Goal: Task Accomplishment & Management: Complete application form

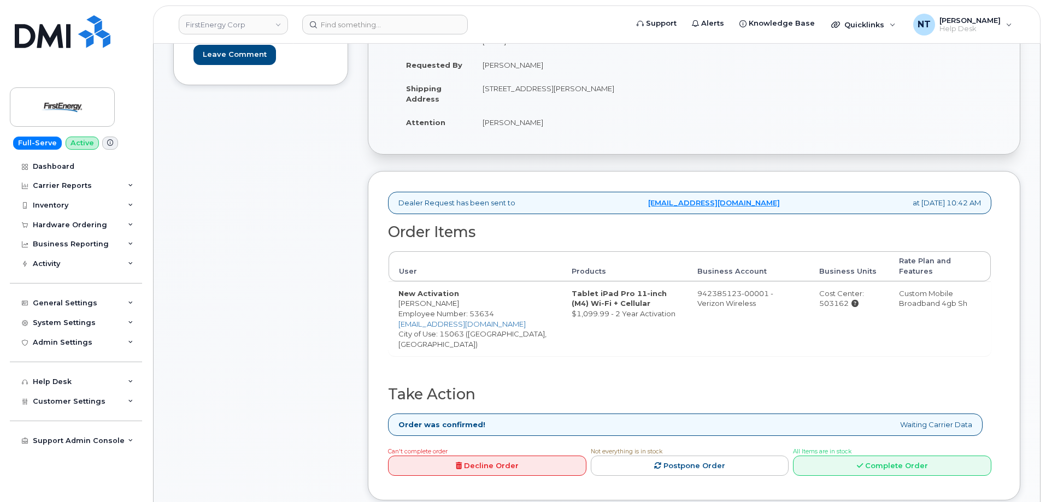
scroll to position [219, 0]
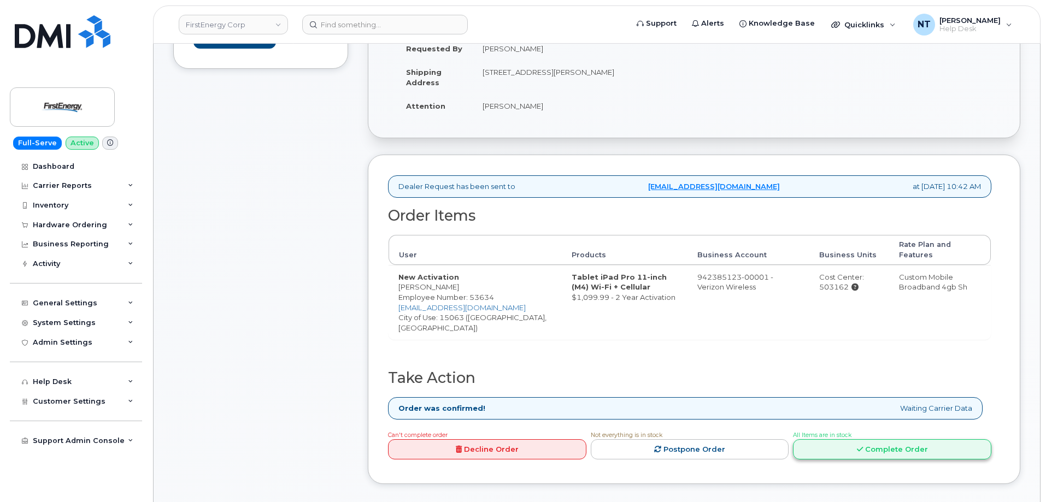
click at [905, 439] on link "Complete Order" at bounding box center [892, 449] width 198 height 20
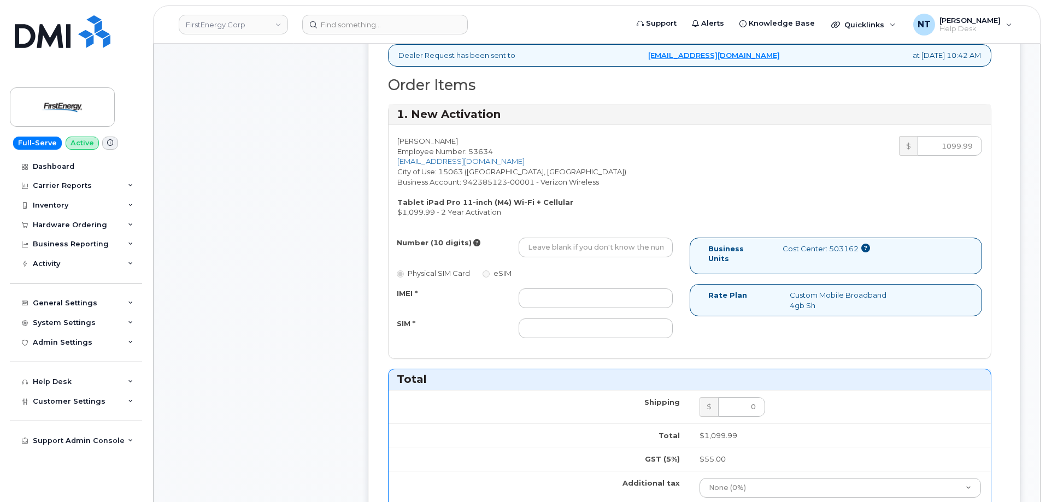
scroll to position [383, 0]
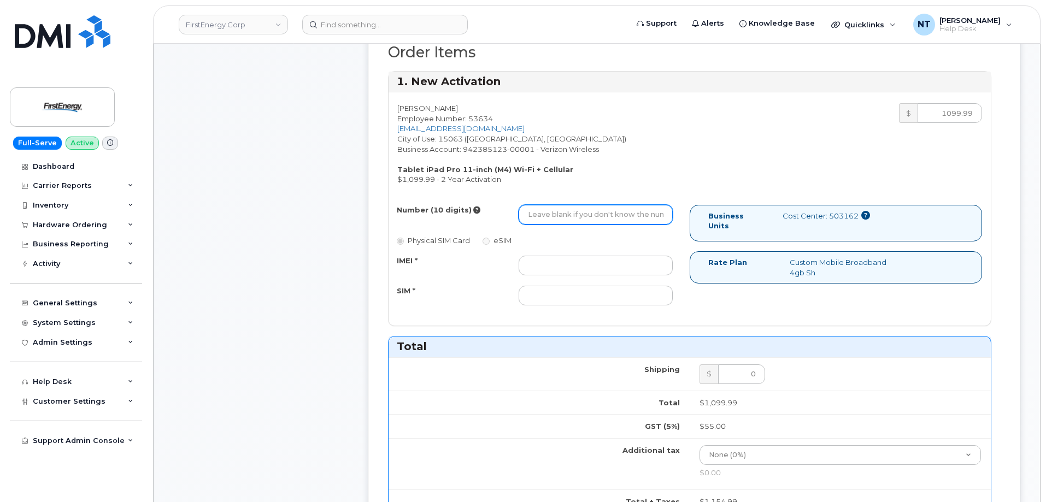
click at [563, 219] on input "Number (10 digits)" at bounding box center [596, 215] width 154 height 20
paste input "[PHONE_NUMBER]"
click at [563, 215] on input "[PHONE_NUMBER]" at bounding box center [596, 215] width 154 height 20
drag, startPoint x: 544, startPoint y: 217, endPoint x: 556, endPoint y: 217, distance: 12.6
click at [556, 217] on input "7242762710" at bounding box center [596, 215] width 154 height 20
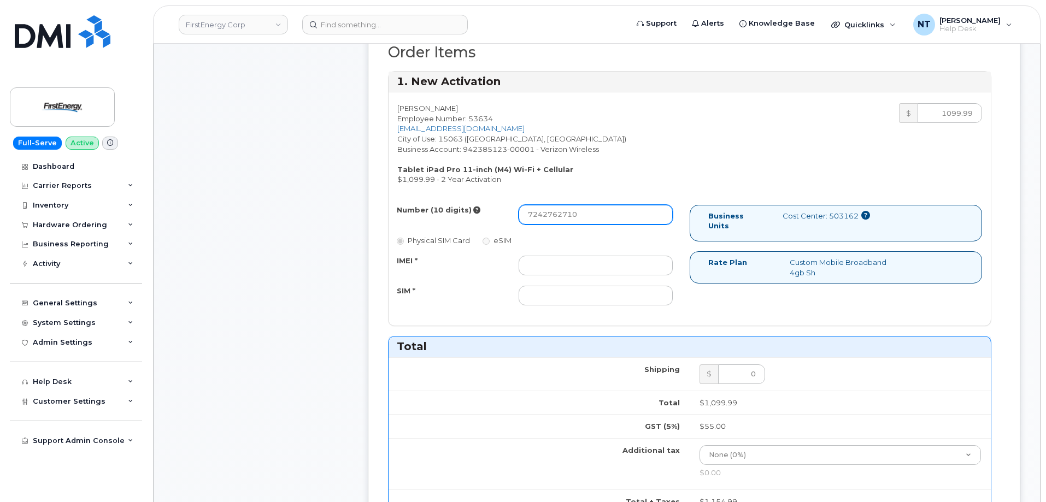
type input "7242762710"
click at [576, 260] on input "IMEI *" at bounding box center [596, 266] width 154 height 20
paste input "352628750509053"
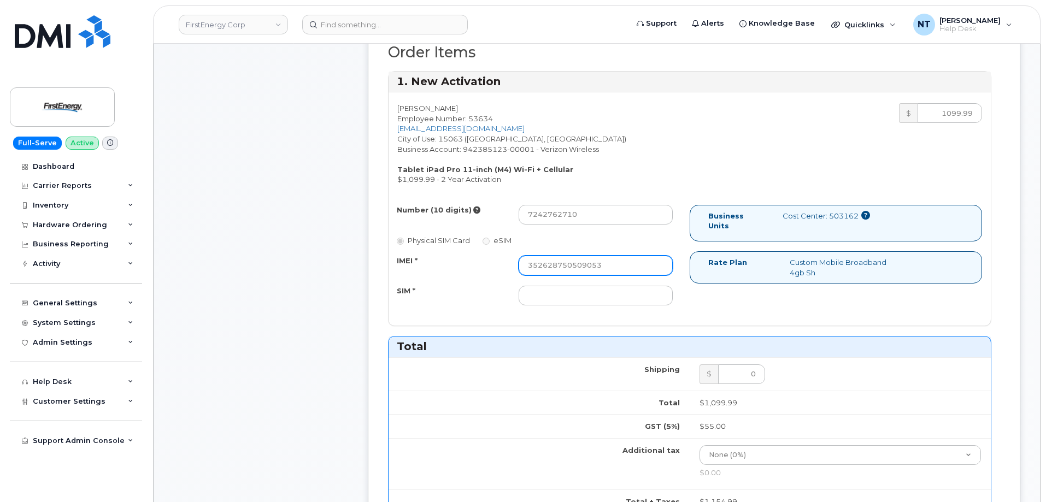
type input "352628750509053"
click at [580, 299] on input "SIM *" at bounding box center [596, 296] width 154 height 20
paste input "89049032007308888700194444545046"
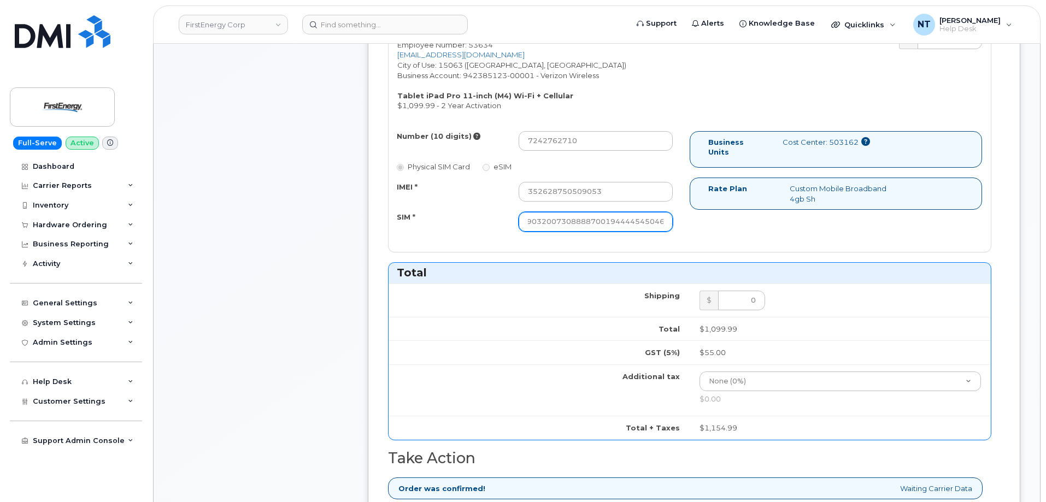
scroll to position [437, 0]
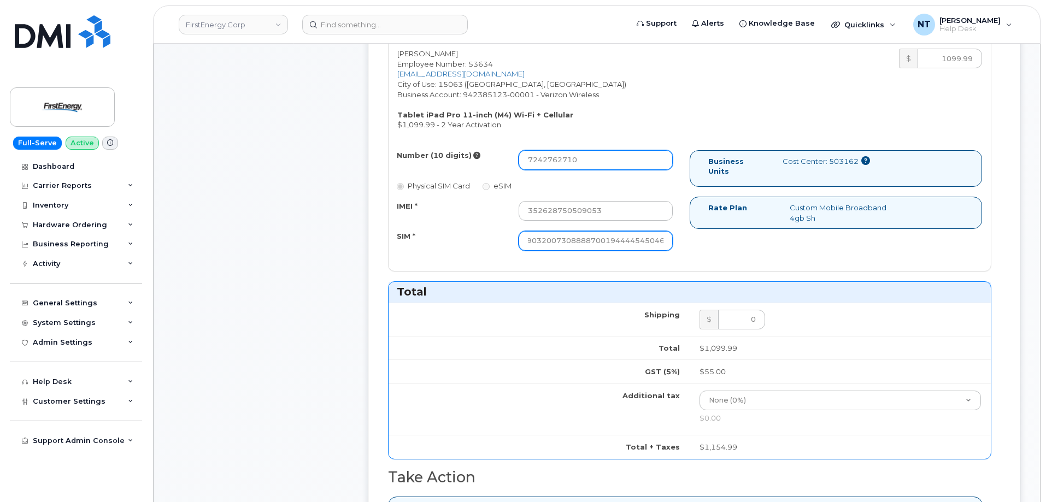
type input "89049032007308888700194444545046"
drag, startPoint x: 543, startPoint y: 164, endPoint x: 556, endPoint y: 166, distance: 13.3
click at [556, 166] on input "7242762710" at bounding box center [596, 160] width 154 height 20
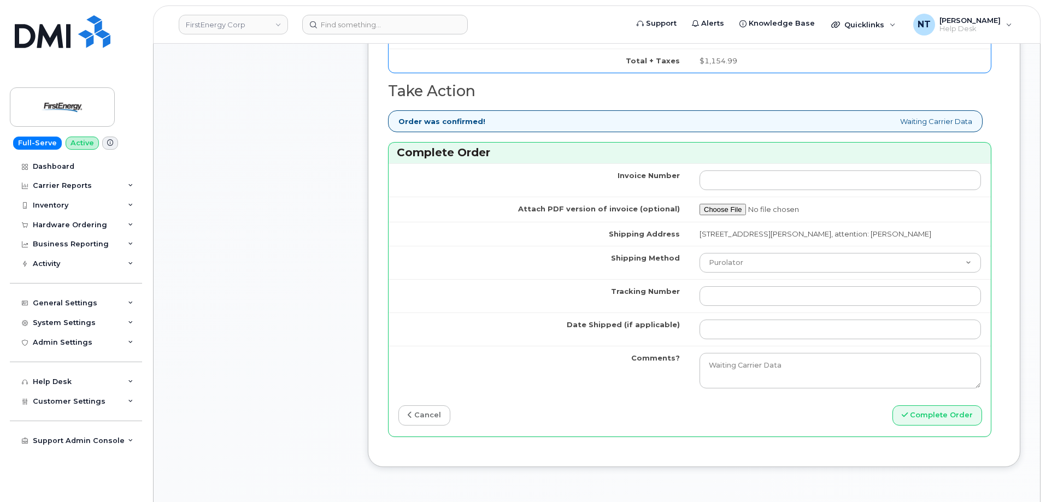
scroll to position [874, 0]
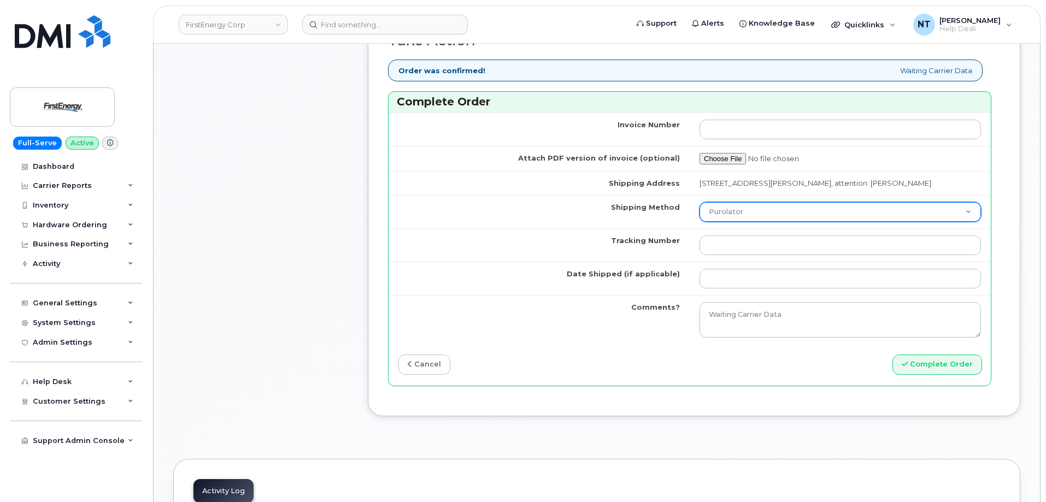
drag, startPoint x: 720, startPoint y: 218, endPoint x: 720, endPoint y: 226, distance: 8.7
click at [720, 218] on select "Purolator UPS FedEx Canada Post Courier Other Drop Off Pick Up" at bounding box center [840, 212] width 281 height 20
select select "FedEx"
click at [700, 212] on select "Purolator UPS FedEx Canada Post Courier Other Drop Off Pick Up" at bounding box center [840, 212] width 281 height 20
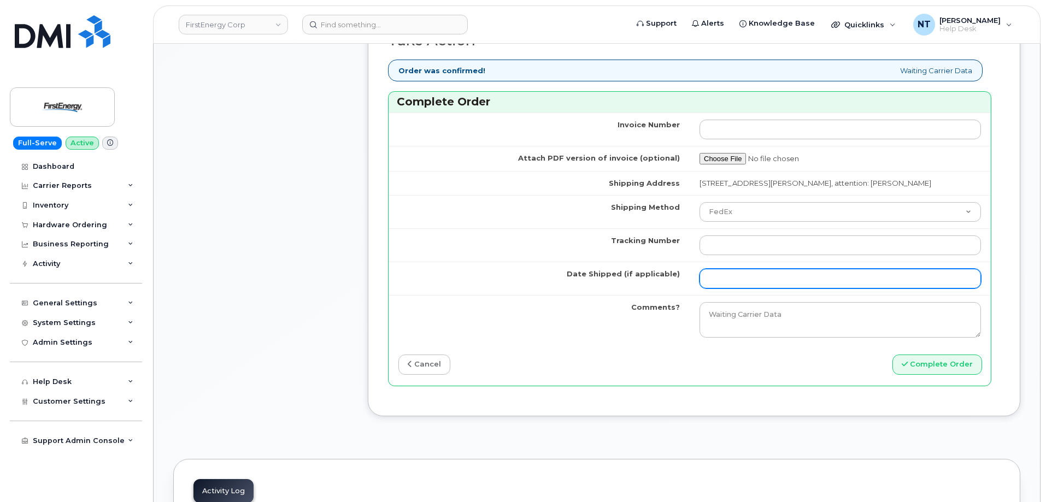
click at [725, 280] on input "Date Shipped (if applicable)" at bounding box center [840, 279] width 281 height 20
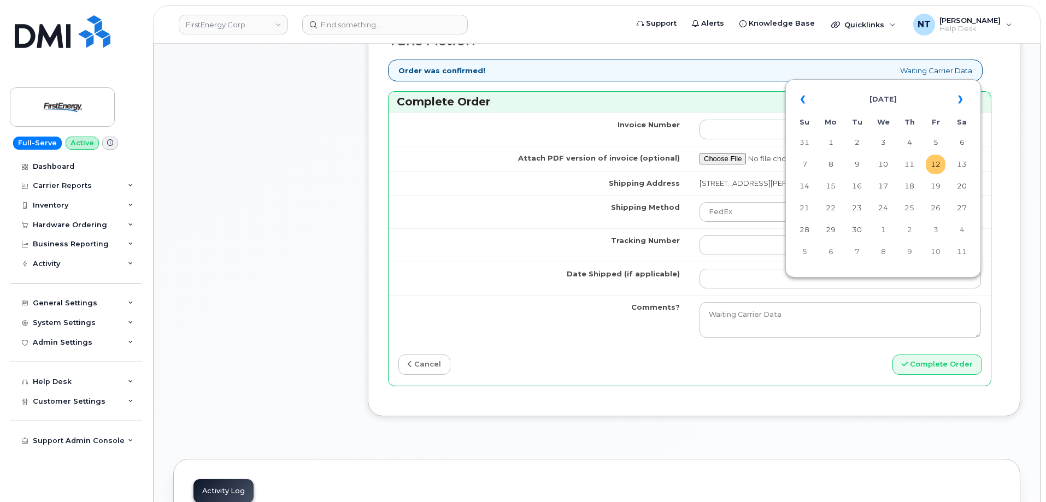
click at [937, 168] on td "12" at bounding box center [936, 165] width 20 height 20
type input "[DATE]"
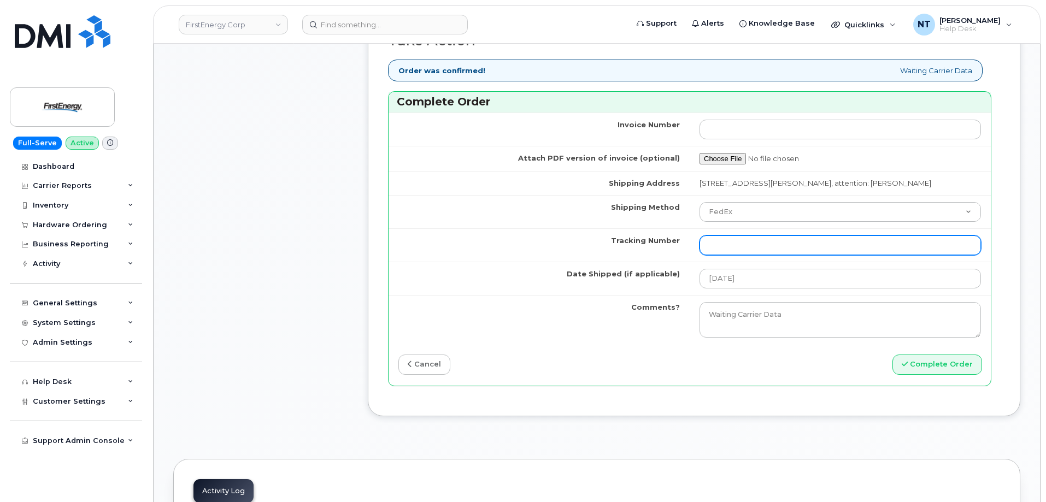
click at [753, 255] on input "Tracking Number" at bounding box center [840, 246] width 281 height 20
paste input "444401116867"
type input "444401116867"
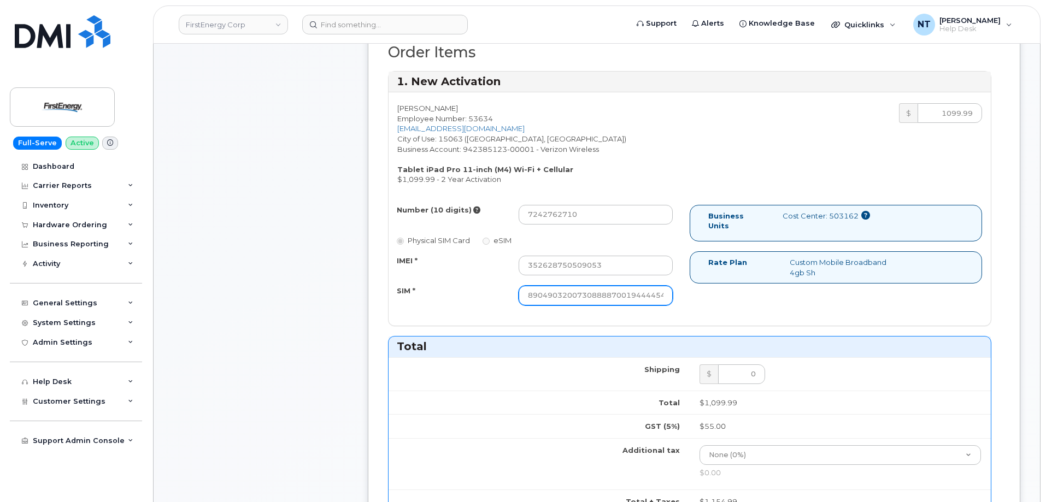
scroll to position [0, 21]
drag, startPoint x: 640, startPoint y: 299, endPoint x: 716, endPoint y: 304, distance: 75.6
click at [716, 304] on div "Number (10 digits) 7242762710 Physical SIM Card eSIM IMEI * [CREDIT_CARD_NUMBER…" at bounding box center [690, 260] width 602 height 110
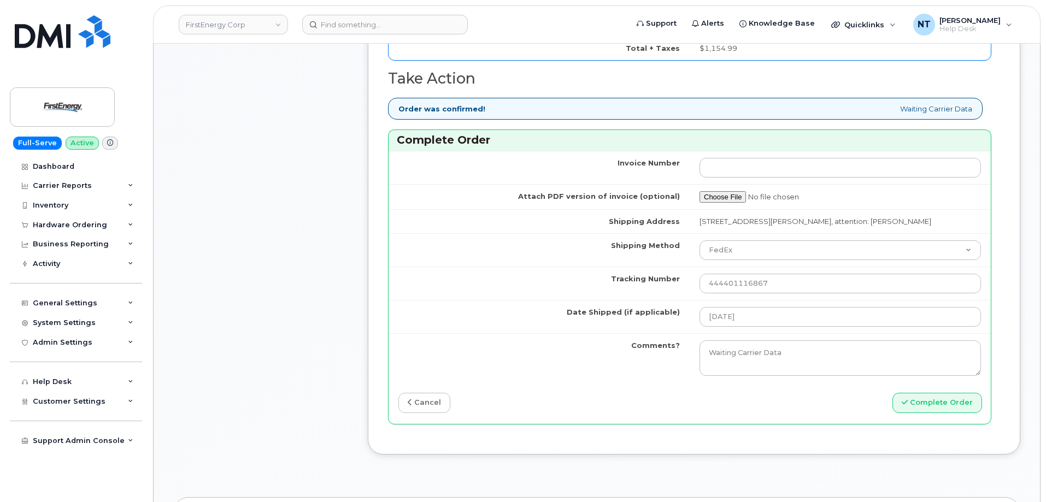
scroll to position [874, 0]
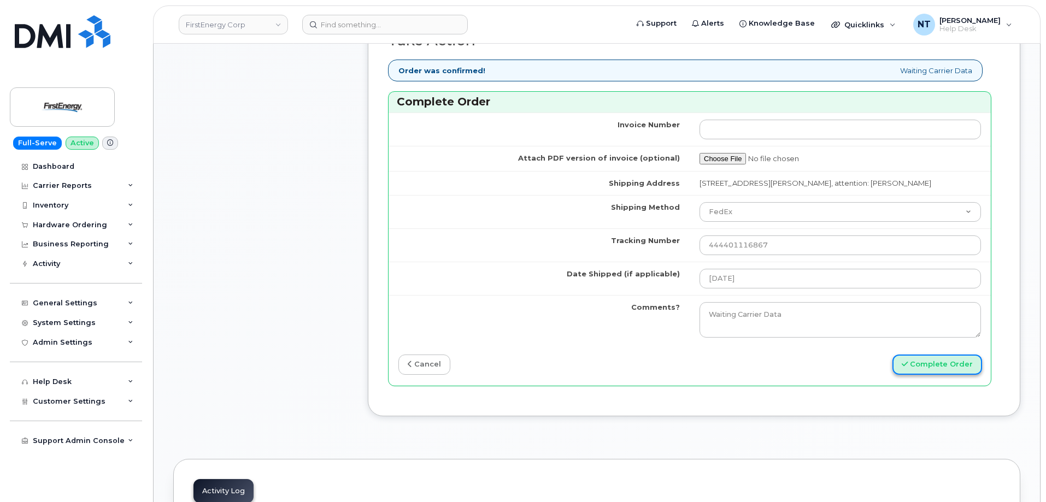
click at [936, 373] on button "Complete Order" at bounding box center [937, 365] width 90 height 20
